Goal: Information Seeking & Learning: Learn about a topic

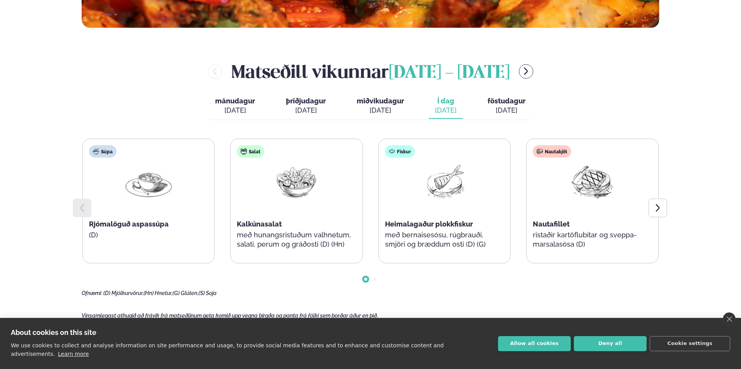
scroll to position [348, 0]
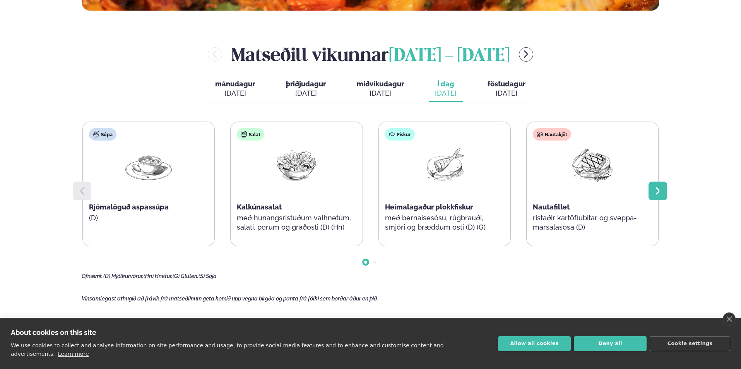
click at [660, 197] on div at bounding box center [658, 190] width 19 height 19
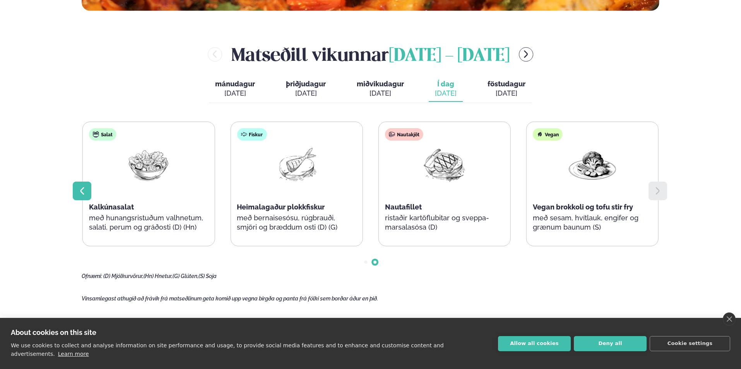
click at [78, 194] on icon at bounding box center [81, 190] width 9 height 9
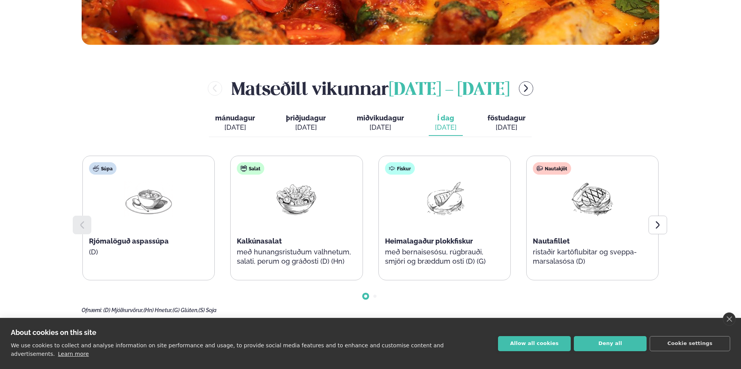
scroll to position [387, 0]
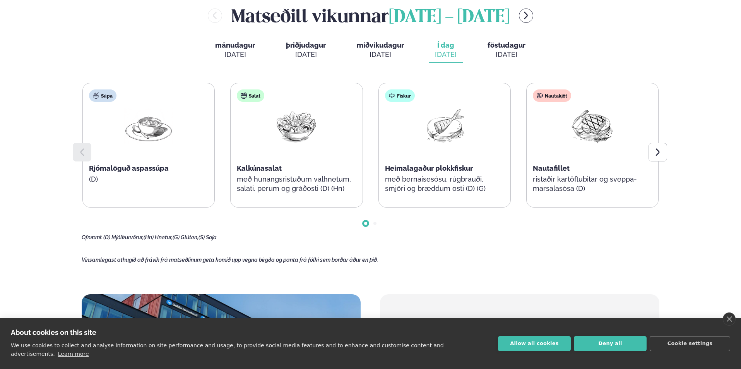
click at [145, 168] on span "Rjómalöguð aspassúpa" at bounding box center [129, 168] width 80 height 8
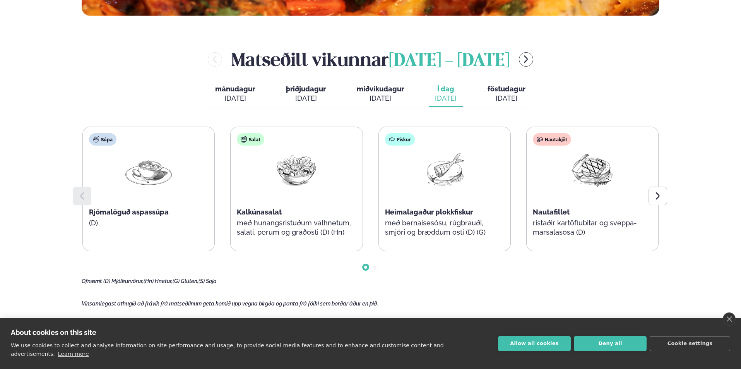
scroll to position [348, 0]
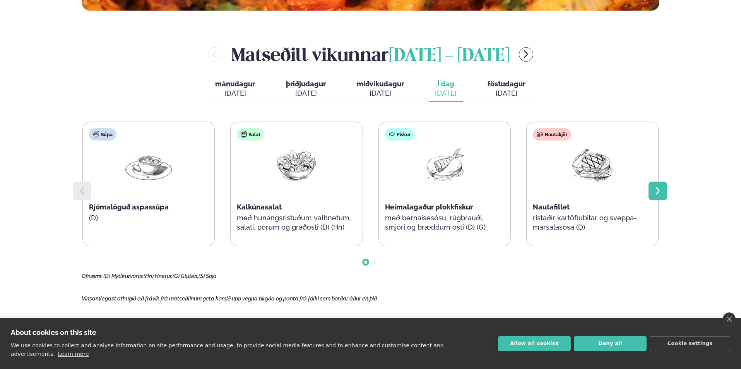
click at [653, 186] on div at bounding box center [658, 190] width 19 height 19
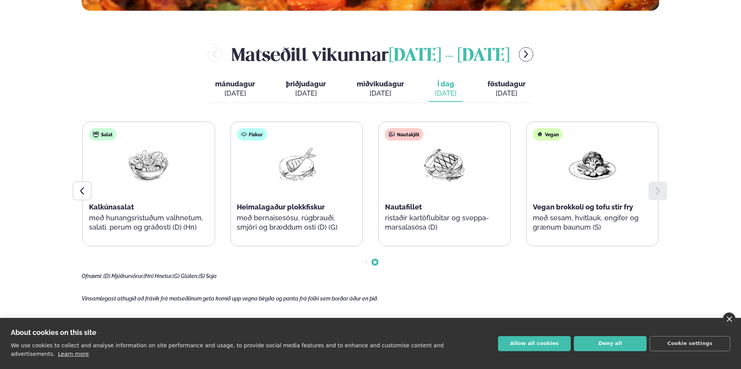
click at [728, 325] on link "close" at bounding box center [729, 318] width 13 height 13
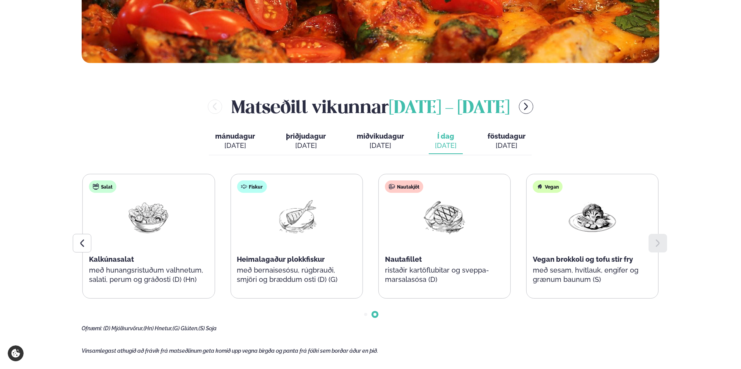
scroll to position [310, 0]
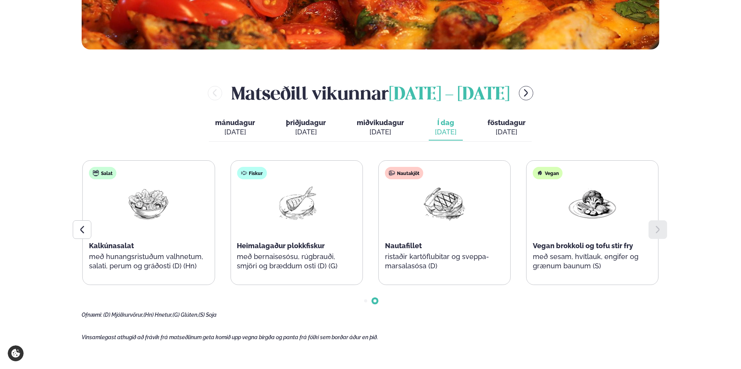
click at [662, 230] on icon at bounding box center [657, 229] width 9 height 9
click at [503, 140] on div "mánudagur mán. [DATE] þriðjudagur þri. [DATE] miðvikudagur mið. [DATE] Í dag Í …" at bounding box center [370, 128] width 323 height 27
click at [502, 136] on div "[DATE]" at bounding box center [507, 131] width 38 height 9
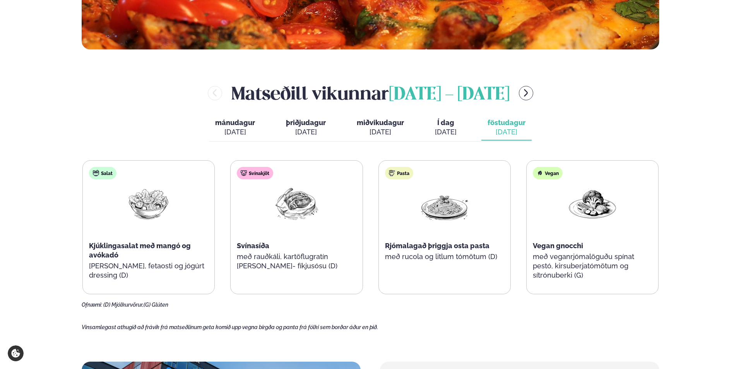
click at [453, 126] on span "Í dag" at bounding box center [446, 122] width 22 height 9
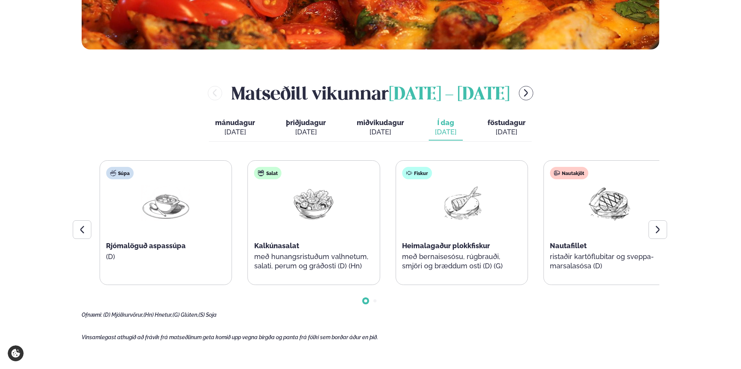
click at [288, 248] on div "Súpa Rjómalöguð aspassúpa (D) Salat Kalkúnasalat með hunangsristuðum valhnetum,…" at bounding box center [387, 222] width 576 height 125
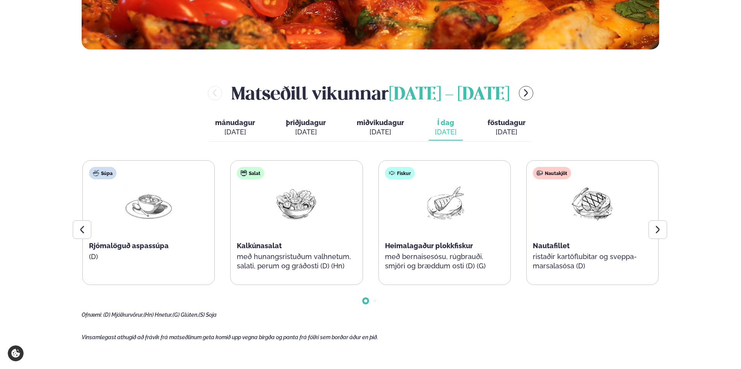
click at [103, 225] on div "Súpa Rjómalöguð aspassúpa (D) Salat Kalkúnasalat með hunangsristuðum valhnetum,…" at bounding box center [370, 222] width 576 height 125
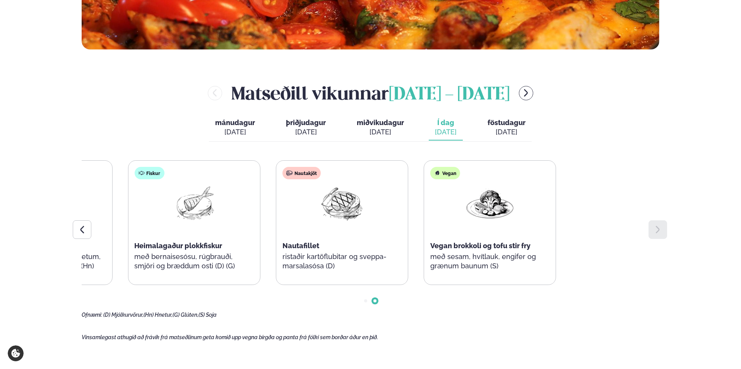
click at [216, 245] on div "Súpa Rjómalöguð aspassúpa (D) Salat Kalkúnasalat með hunangsristuðum valhnetum,…" at bounding box center [120, 222] width 576 height 125
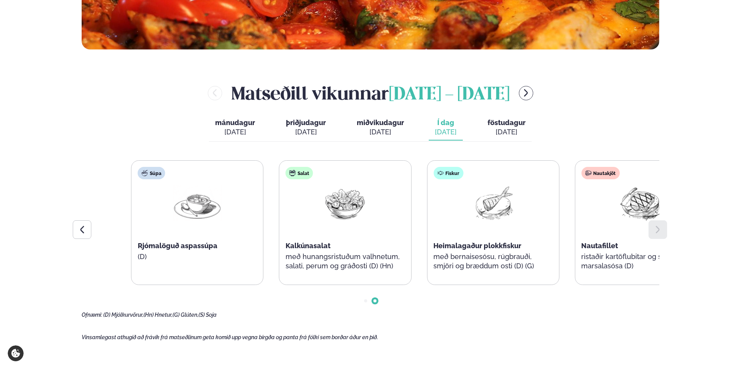
click at [526, 253] on div "Fiskur Heimalagaður plokkfiskur með bernaisesósu, rúgbrauði, smjöri og bræddum …" at bounding box center [493, 223] width 132 height 124
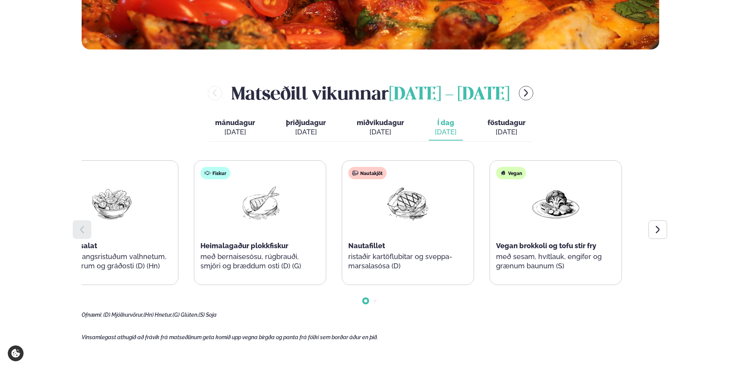
click at [117, 217] on div "Súpa Rjómalöguð aspassúpa (D) Salat Kalkúnasalat með hunangsristuðum valhnetum,…" at bounding box center [186, 222] width 576 height 125
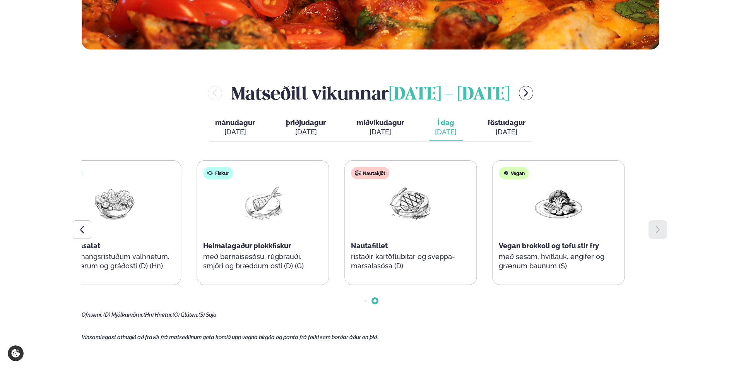
click at [382, 250] on div "Nautakjöt Nautafillet ristaðir kartöflubitar og sveppa- marsalasósa (D)" at bounding box center [411, 223] width 132 height 124
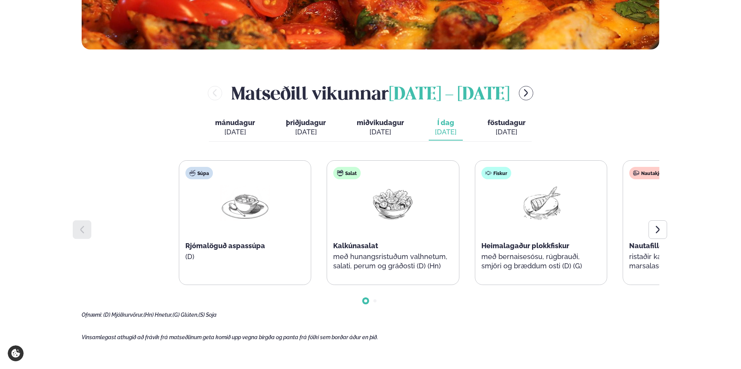
click at [741, 260] on html "About cookies on this site We use cookies to collect and analyse information on…" at bounding box center [370, 302] width 741 height 1225
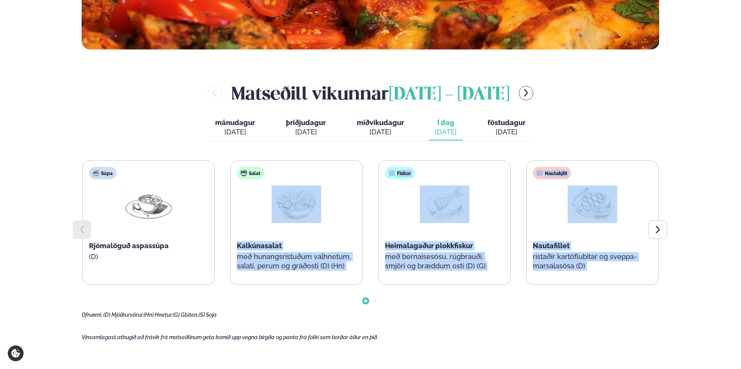
drag, startPoint x: 674, startPoint y: 238, endPoint x: 315, endPoint y: 218, distance: 359.6
click at [318, 219] on main "[PERSON_NAME] / Vikumatseðill Vikulegt matseðill okkar Komdu með á dagana þar s…" at bounding box center [370, 222] width 624 height 1065
click at [564, 212] on div "Nautakjöt Nautafillet ristaðir kartöflubitar og sveppa- marsalasósa (D)" at bounding box center [593, 223] width 132 height 124
click at [551, 204] on div "Nautakjöt Nautafillet ristaðir kartöflubitar og sveppa- marsalasósa (D)" at bounding box center [593, 223] width 132 height 124
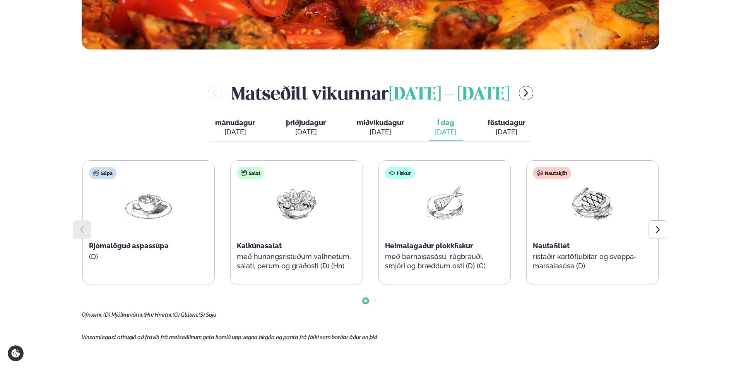
click at [560, 137] on div "[PERSON_NAME] [DATE] - [DATE] [PERSON_NAME]. [DATE] þriðjudagur þri. [DATE] mið…" at bounding box center [371, 199] width 578 height 238
click at [594, 211] on img at bounding box center [593, 203] width 50 height 36
click at [659, 229] on icon at bounding box center [658, 229] width 4 height 7
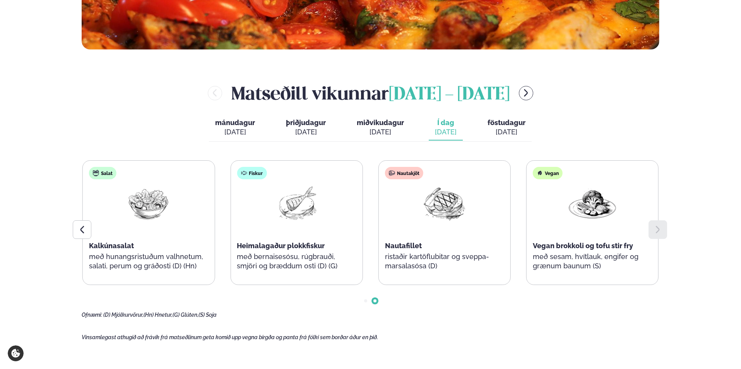
click at [659, 229] on icon at bounding box center [658, 229] width 4 height 7
click at [95, 232] on div "Salat Kalkúnasalat með hunangsristuðum valhnetum, salati, perum og gráðosti (D)…" at bounding box center [149, 223] width 132 height 124
click at [86, 231] on icon at bounding box center [81, 229] width 9 height 9
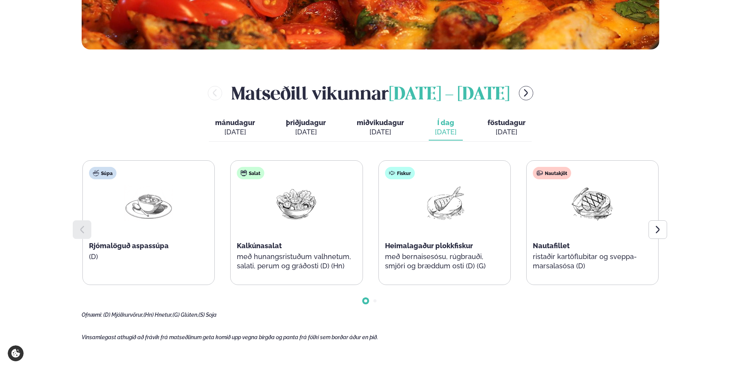
click at [75, 228] on div at bounding box center [82, 229] width 19 height 19
